Goal: Information Seeking & Learning: Learn about a topic

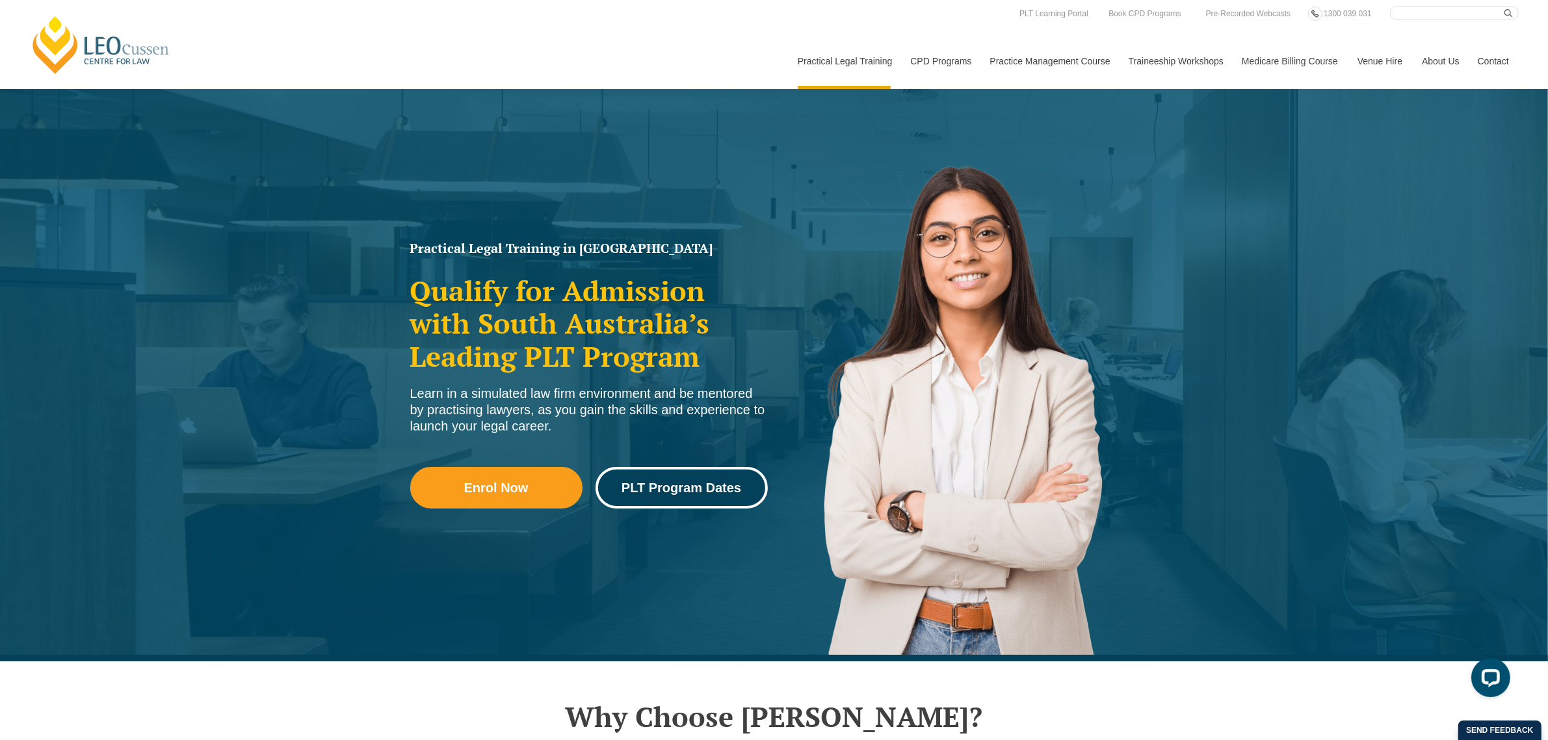
click at [644, 485] on span "PLT Program Dates" at bounding box center [682, 487] width 120 height 13
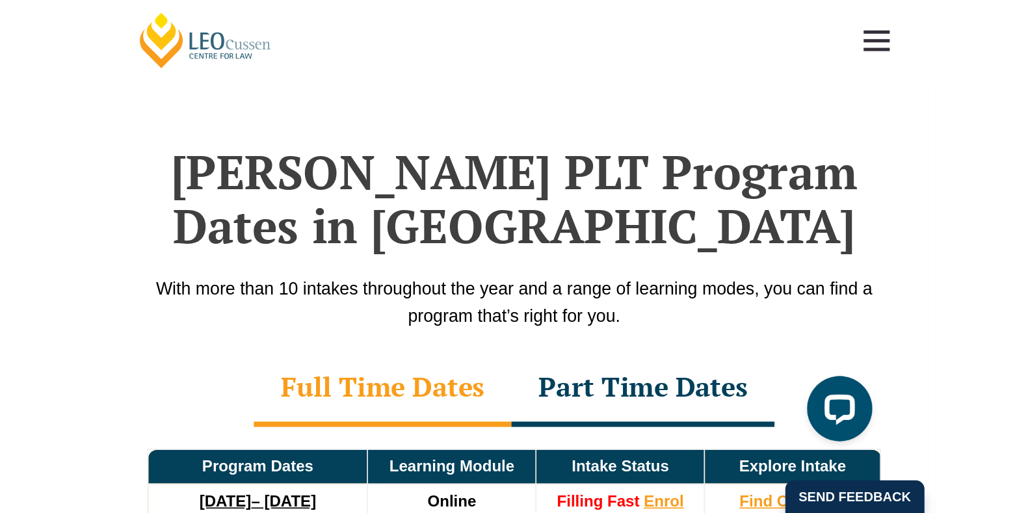
scroll to position [1659, 0]
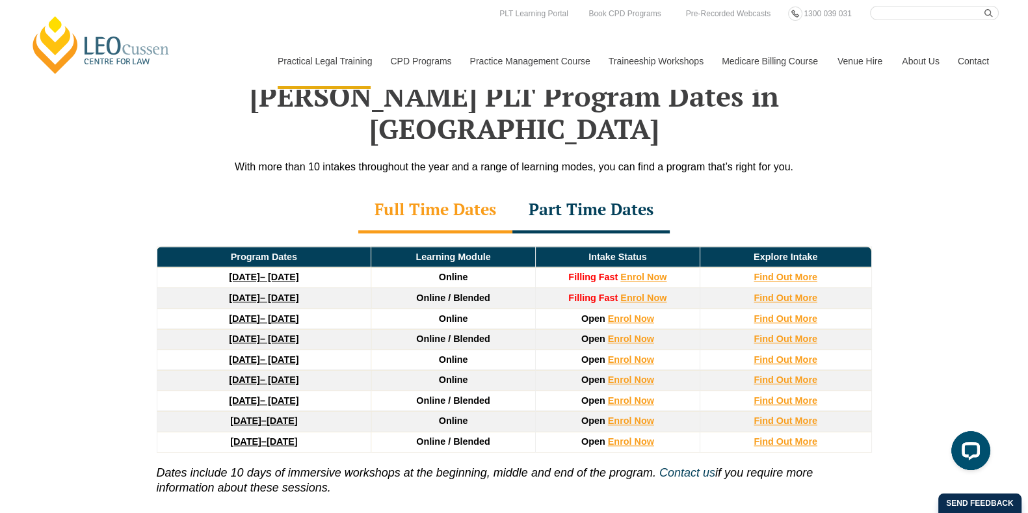
click at [607, 188] on div "Part Time Dates" at bounding box center [590, 211] width 157 height 46
